Goal: Navigation & Orientation: Go to known website

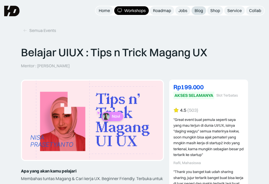
click at [201, 10] on div "Blog" at bounding box center [199, 11] width 8 height 6
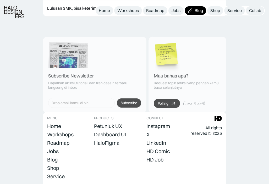
scroll to position [733, 0]
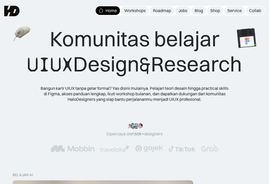
click at [232, 77] on div "Komunitas belajar UIUX Design & Research" at bounding box center [134, 51] width 215 height 51
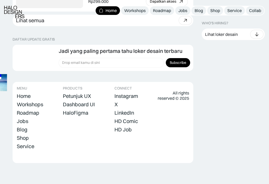
scroll to position [1497, 0]
